Goal: Navigation & Orientation: Go to known website

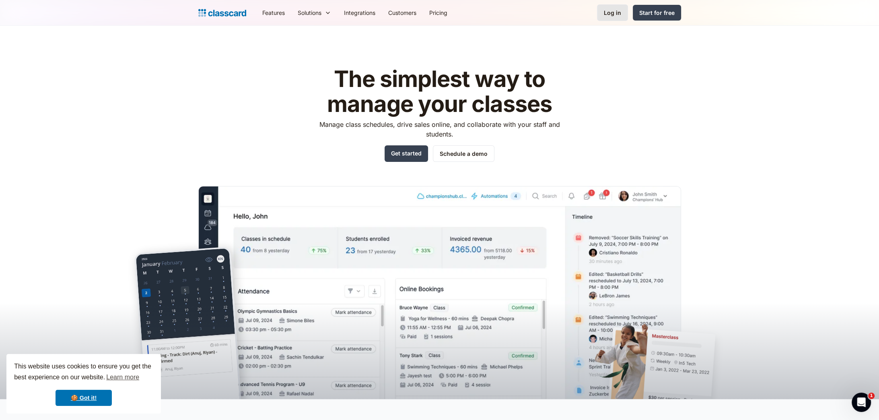
click at [607, 14] on div "Log in" at bounding box center [612, 12] width 17 height 8
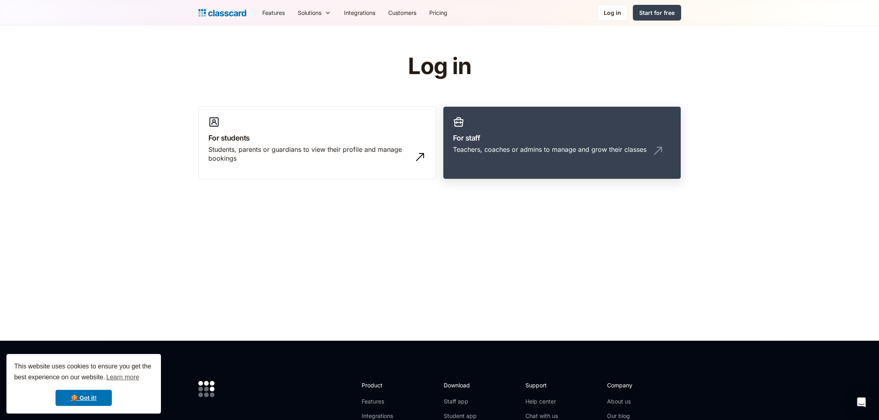
click at [544, 128] on link "For staff Teachers, coaches or admins to manage and grow their classes" at bounding box center [562, 142] width 238 height 73
